Goal: Find contact information: Find contact information

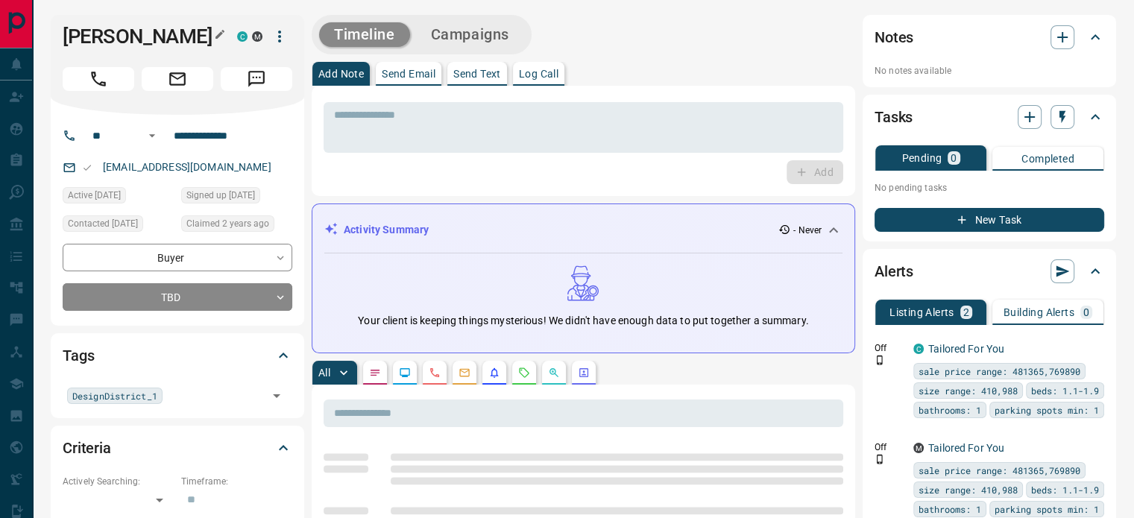
click at [222, 30] on icon "button" at bounding box center [219, 34] width 9 height 9
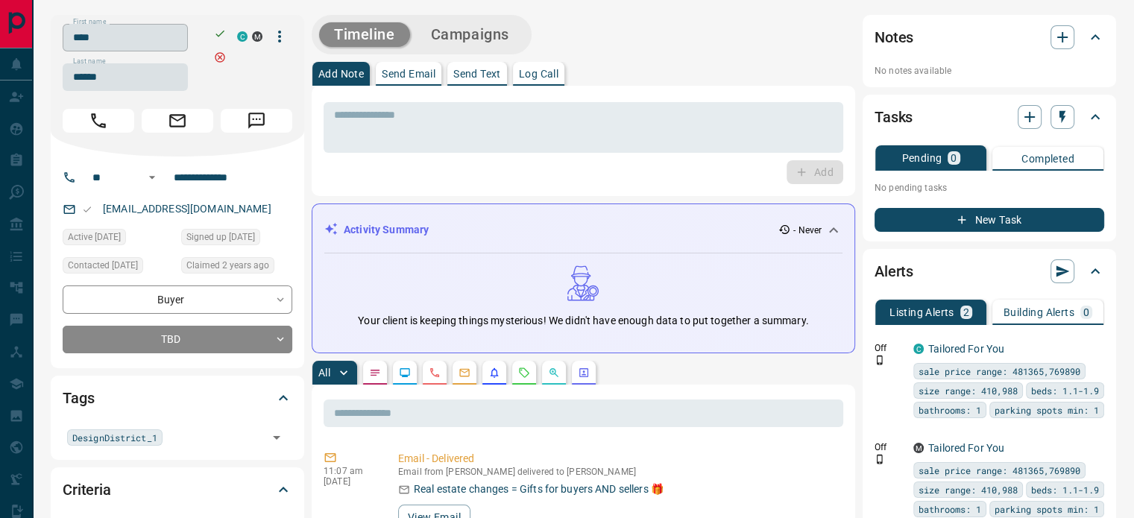
click at [180, 38] on input "****" at bounding box center [125, 38] width 125 height 28
click at [147, 63] on input "******" at bounding box center [125, 77] width 125 height 28
click at [219, 174] on input "**********" at bounding box center [226, 178] width 116 height 24
click at [263, 219] on div "[EMAIL_ADDRESS][DOMAIN_NAME]" at bounding box center [178, 209] width 230 height 25
click at [263, 218] on div "[EMAIL_ADDRESS][DOMAIN_NAME]" at bounding box center [178, 209] width 230 height 25
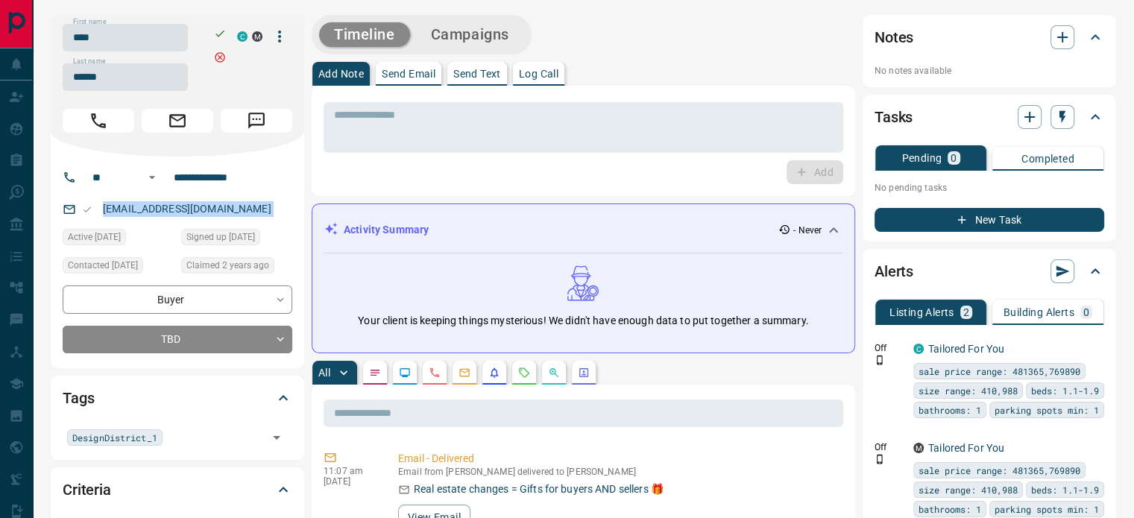
click at [263, 218] on div "[EMAIL_ADDRESS][DOMAIN_NAME]" at bounding box center [178, 209] width 230 height 25
copy link "[EMAIL_ADDRESS][DOMAIN_NAME]"
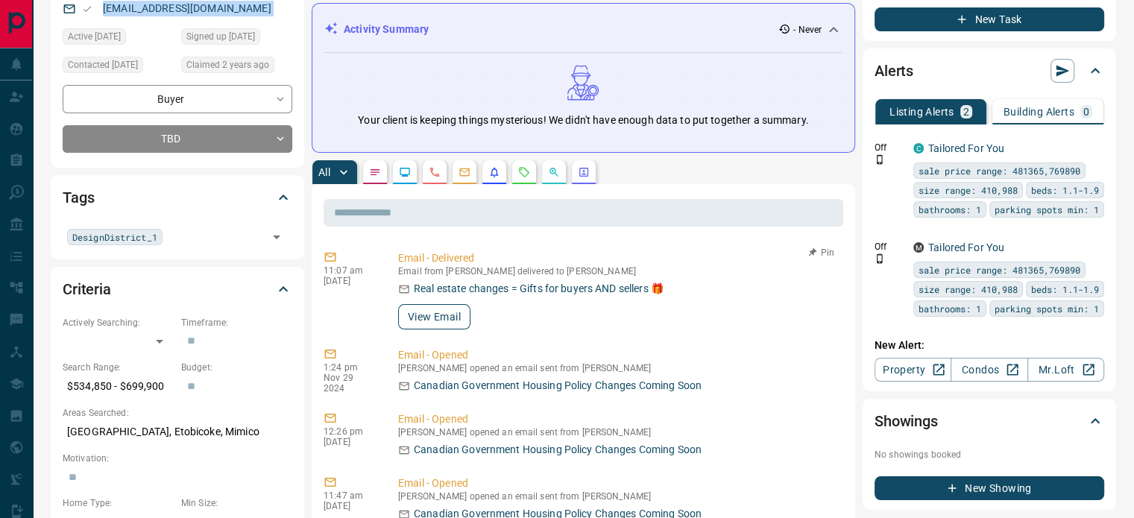
scroll to position [298, 0]
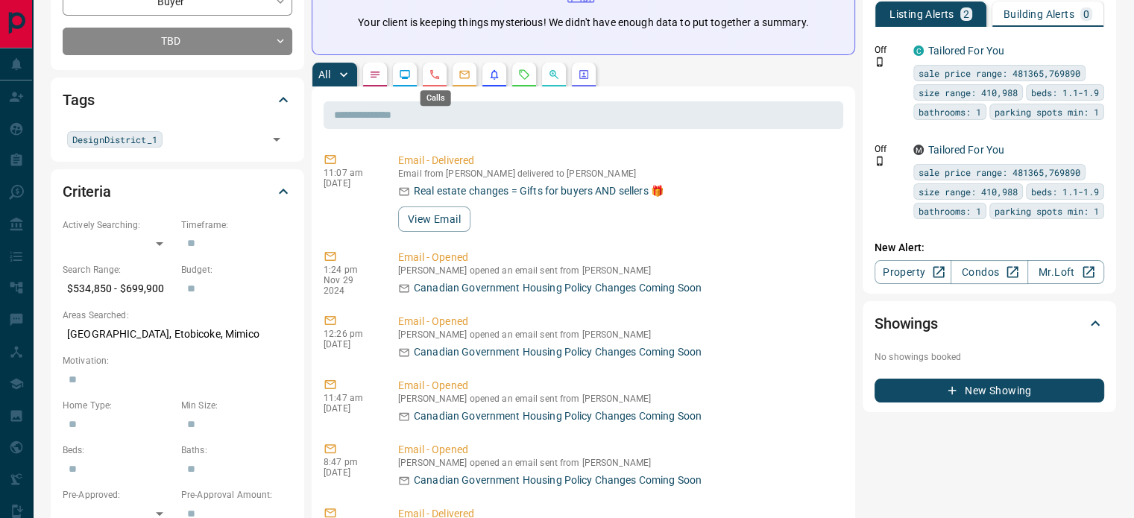
click at [441, 79] on icon "Calls" at bounding box center [435, 75] width 12 height 12
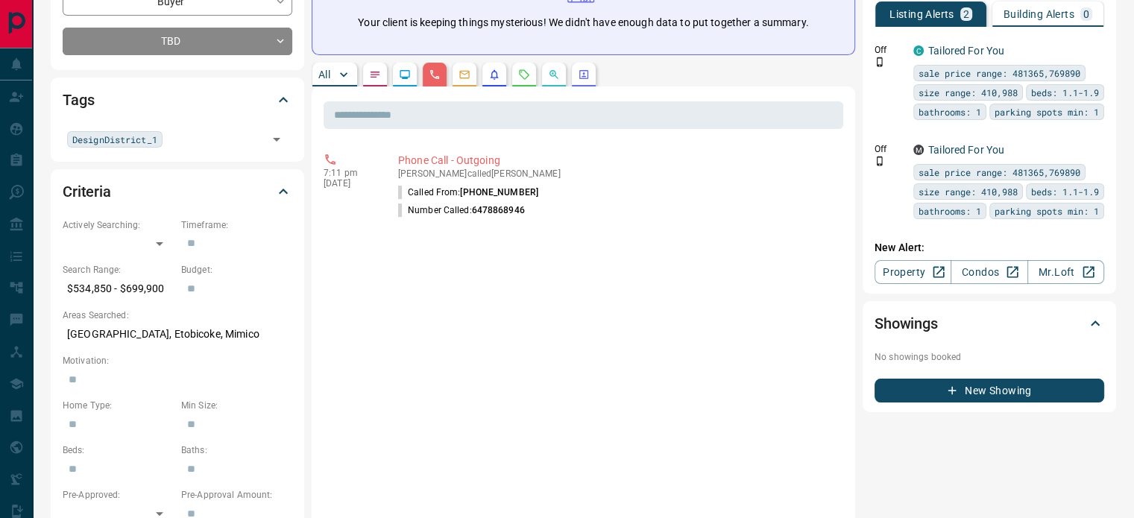
click at [133, 281] on p "$534,850 - $699,900" at bounding box center [118, 289] width 111 height 25
click at [116, 332] on p "[GEOGRAPHIC_DATA], Etobicoke, Mimico" at bounding box center [178, 334] width 230 height 25
copy p "Etobicoke"
click at [228, 332] on p "[GEOGRAPHIC_DATA], Etobicoke, Mimico" at bounding box center [178, 334] width 230 height 25
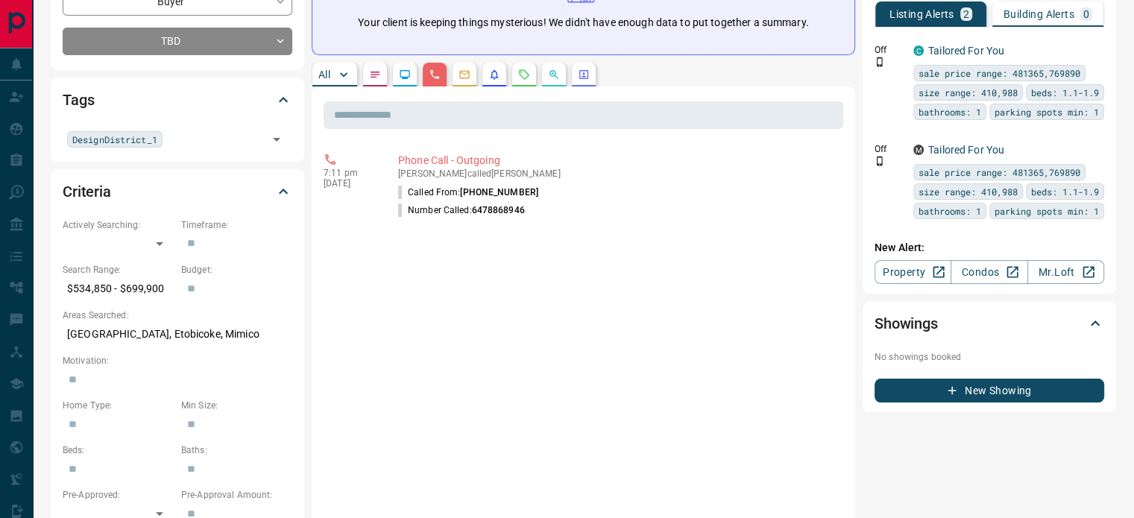
click at [189, 330] on p "[GEOGRAPHIC_DATA], Etobicoke, Mimico" at bounding box center [178, 334] width 230 height 25
copy p "[GEOGRAPHIC_DATA], Etobicoke, Mimico"
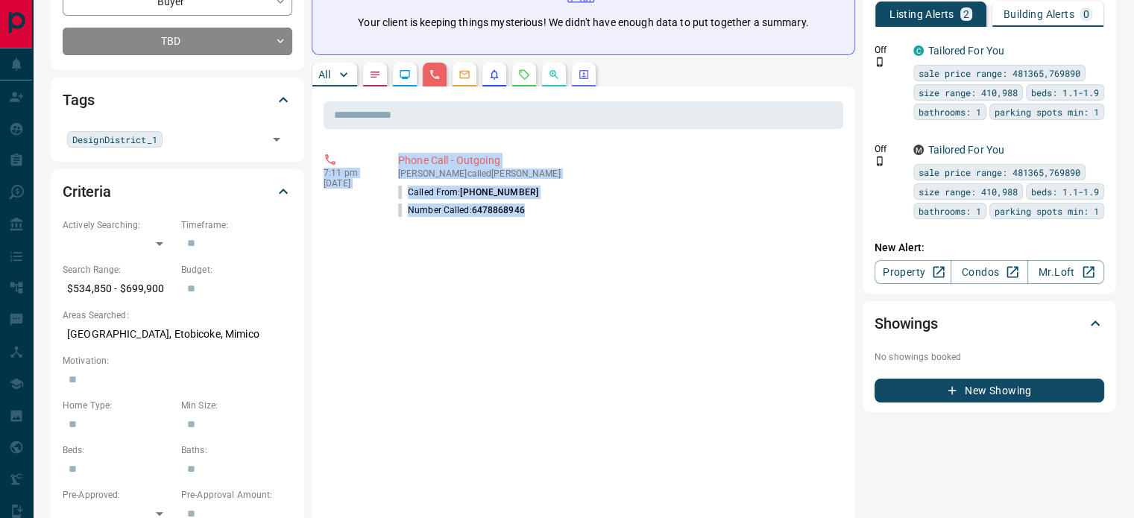
copy div "7:11 pm [DATE] Phone Call - Outgoing [PERSON_NAME] called [PERSON_NAME] Called …"
drag, startPoint x: 550, startPoint y: 220, endPoint x: 322, endPoint y: 174, distance: 232.1
